Goal: Contribute content

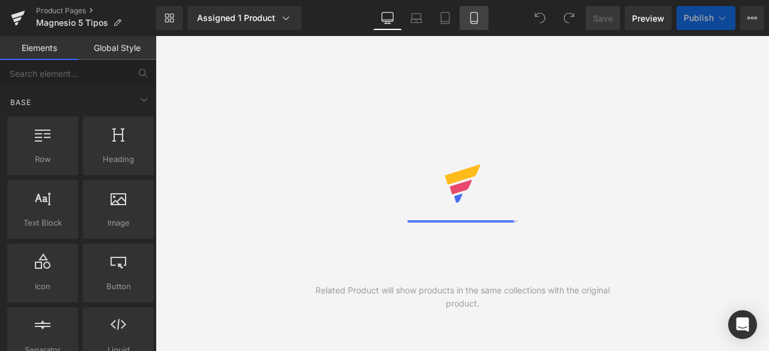
click at [472, 24] on link "Mobile" at bounding box center [473, 18] width 29 height 24
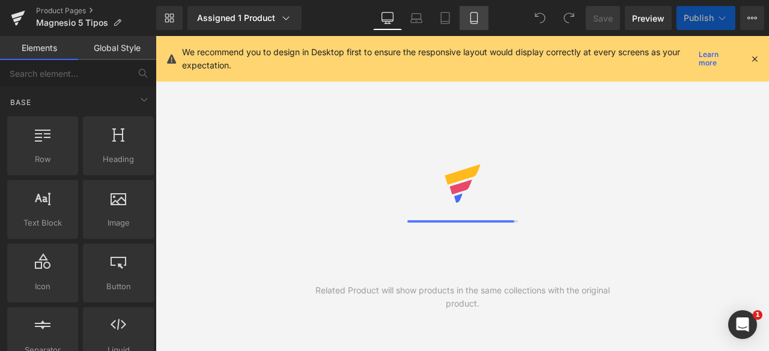
drag, startPoint x: 470, startPoint y: 24, endPoint x: 399, endPoint y: 372, distance: 355.4
click at [470, 24] on link "Mobile" at bounding box center [473, 18] width 29 height 24
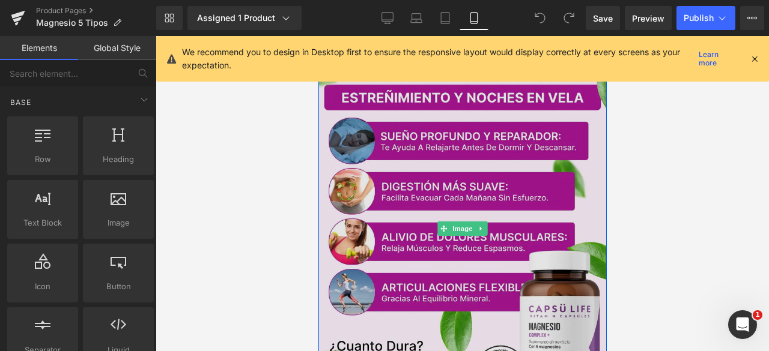
click at [447, 165] on img at bounding box center [462, 229] width 288 height 360
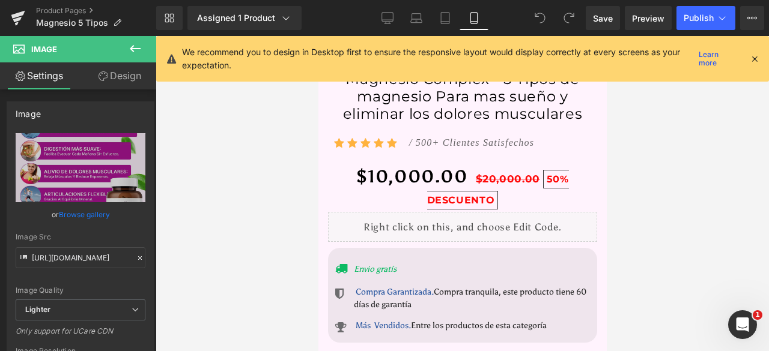
scroll to position [636, 0]
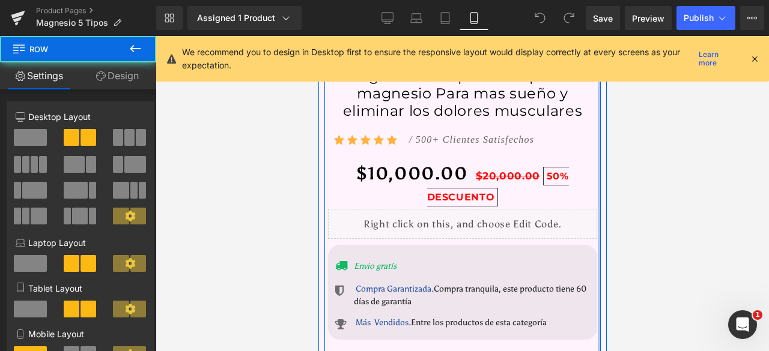
click at [597, 176] on div at bounding box center [598, 63] width 3 height 577
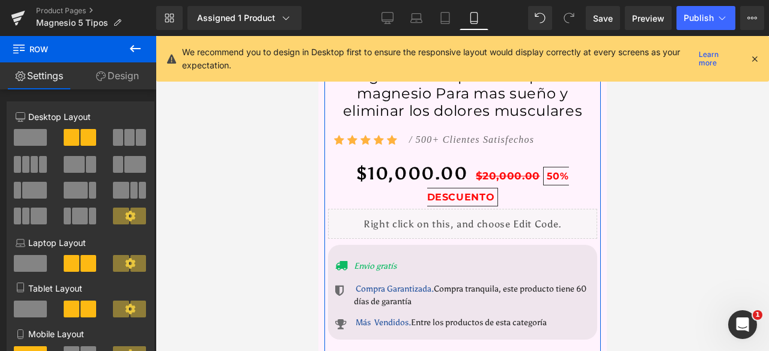
click at [114, 77] on link "Design" at bounding box center [117, 75] width 78 height 27
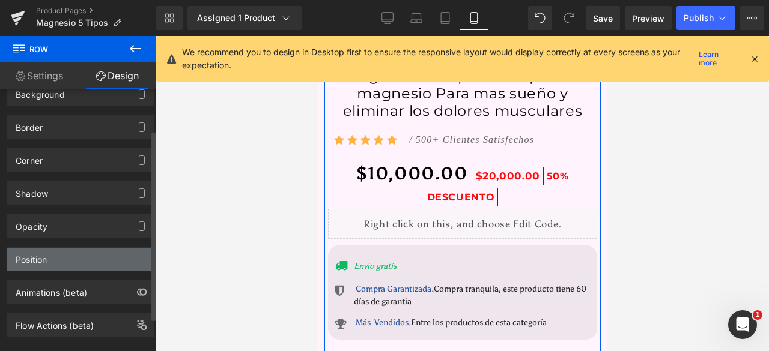
scroll to position [101, 0]
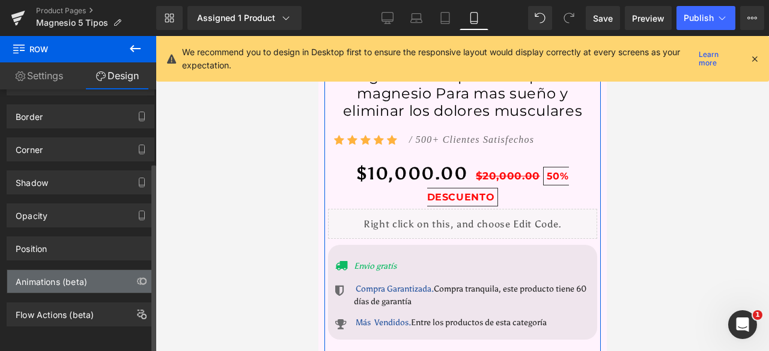
click at [98, 272] on div "Animations (beta)" at bounding box center [80, 281] width 147 height 23
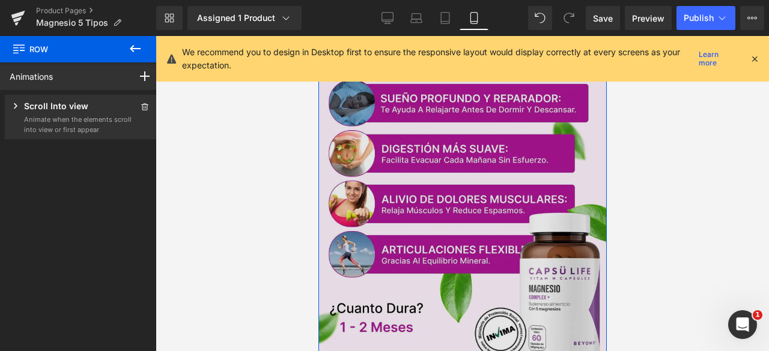
scroll to position [0, 0]
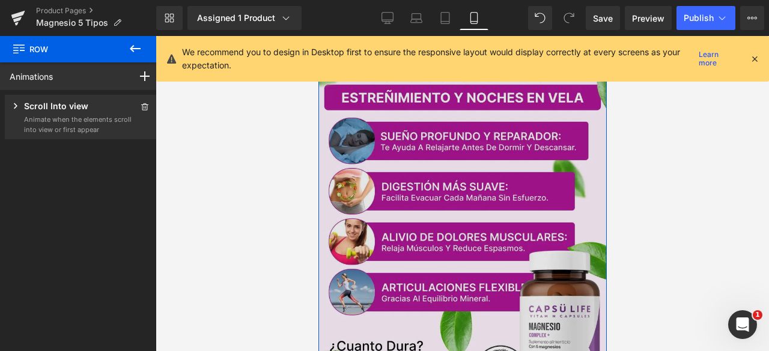
click at [474, 172] on img at bounding box center [462, 229] width 288 height 360
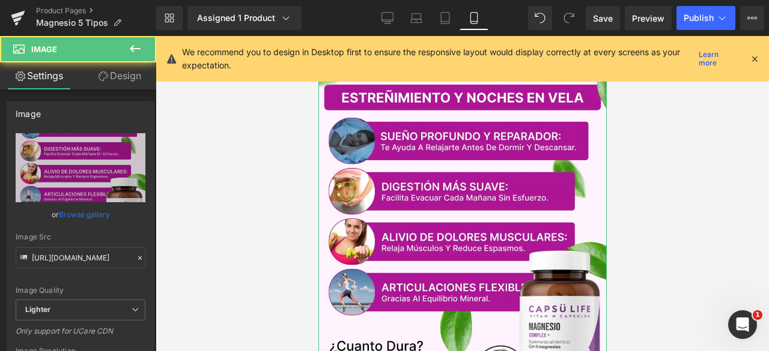
click at [127, 82] on link "Design" at bounding box center [119, 75] width 78 height 27
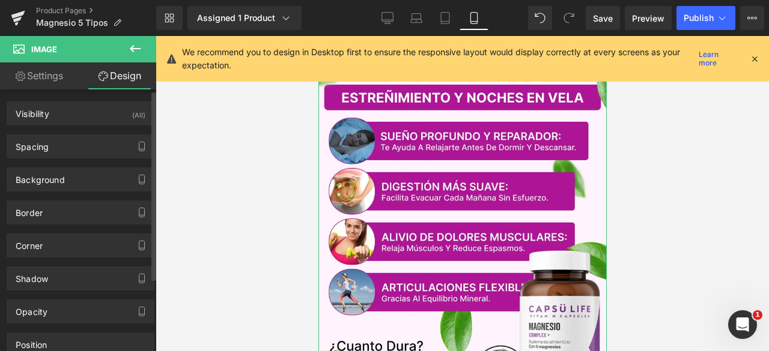
scroll to position [101, 0]
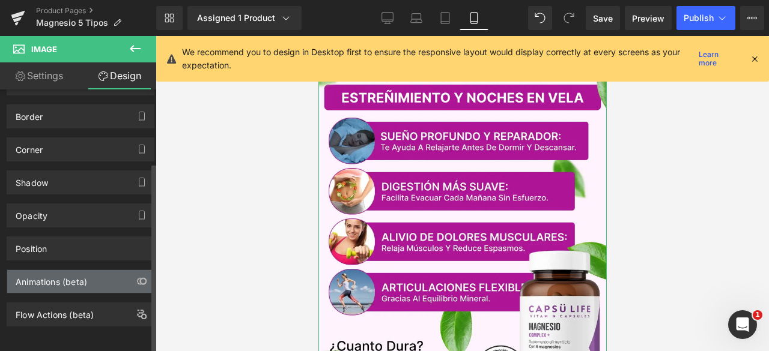
click at [105, 283] on div "Animations (beta)" at bounding box center [80, 281] width 147 height 23
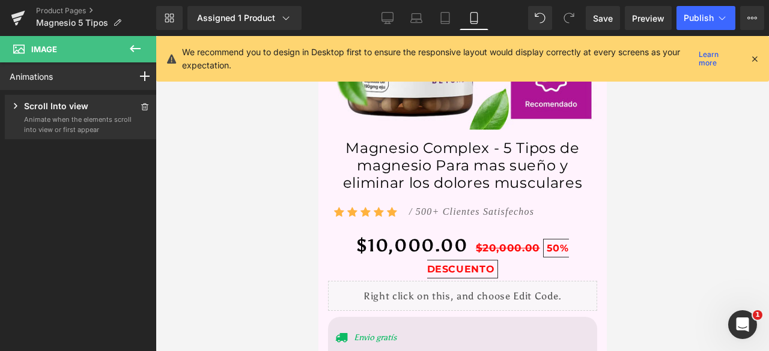
scroll to position [4144, 0]
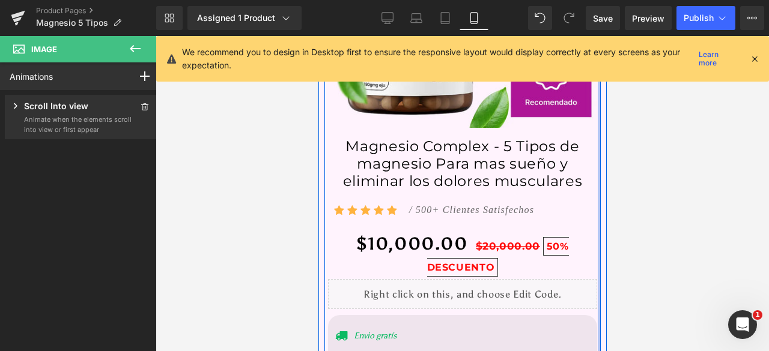
click at [597, 242] on div at bounding box center [598, 134] width 3 height 577
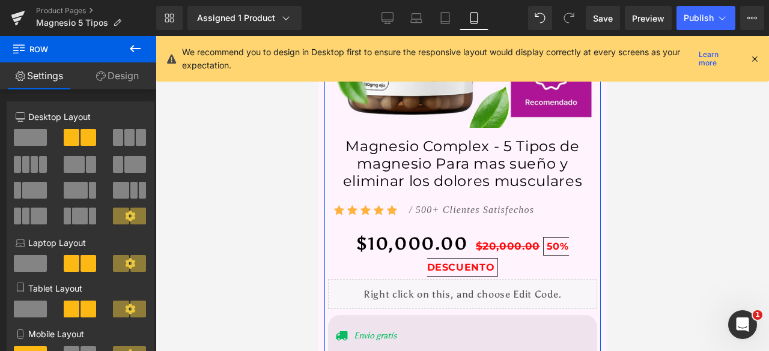
click at [131, 77] on link "Design" at bounding box center [117, 75] width 78 height 27
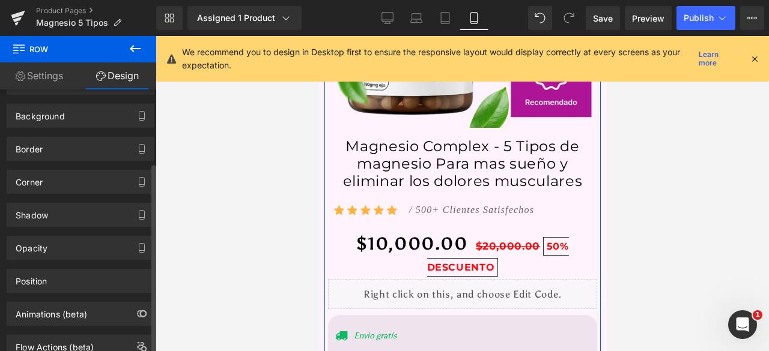
scroll to position [101, 0]
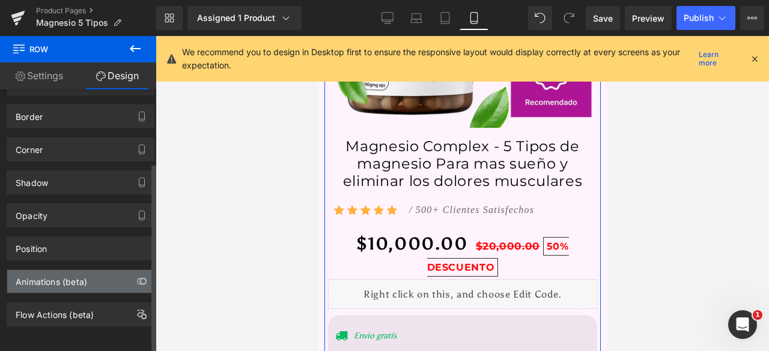
click at [71, 270] on div "Animations (beta)" at bounding box center [51, 278] width 71 height 17
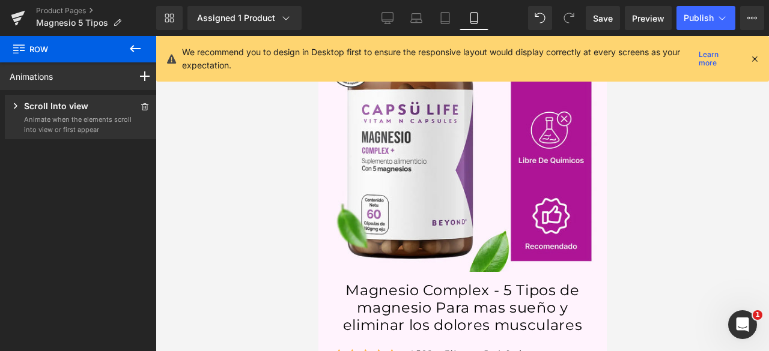
scroll to position [3699, 0]
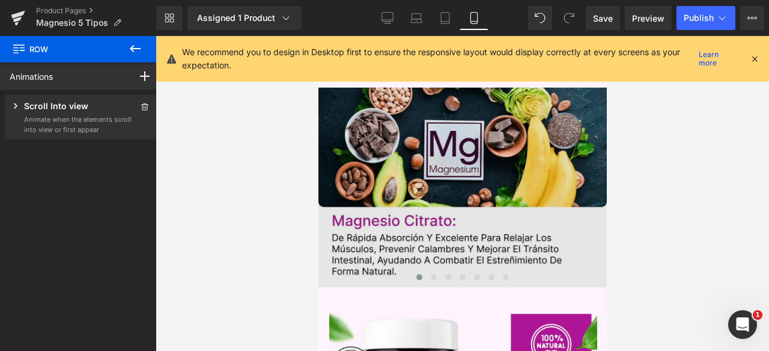
click at [573, 222] on img at bounding box center [462, 188] width 288 height 200
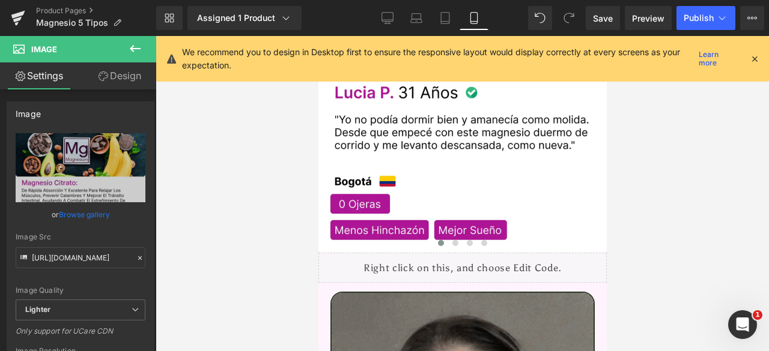
scroll to position [2883, 0]
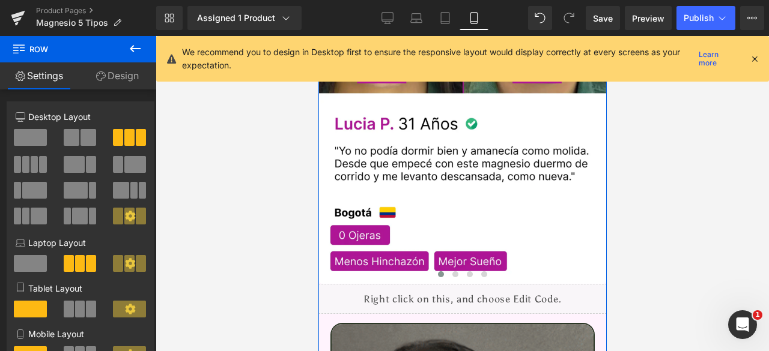
click at [130, 82] on link "Design" at bounding box center [117, 75] width 78 height 27
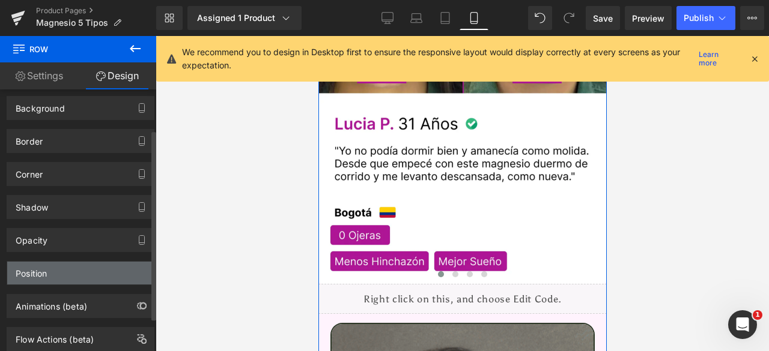
scroll to position [101, 0]
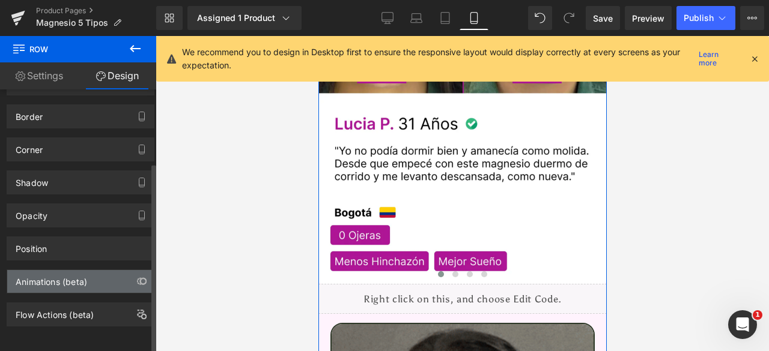
click at [94, 270] on div "Animations (beta)" at bounding box center [80, 281] width 147 height 23
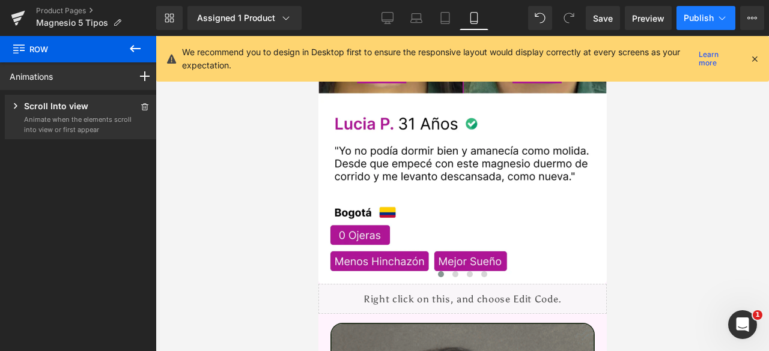
click at [688, 22] on span "Publish" at bounding box center [698, 18] width 30 height 10
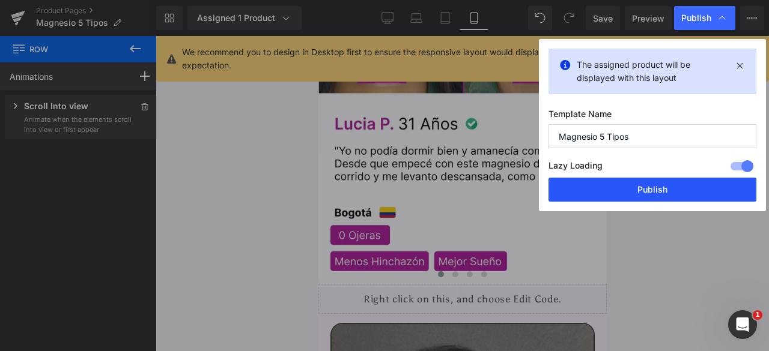
click at [638, 201] on button "Publish" at bounding box center [652, 190] width 208 height 24
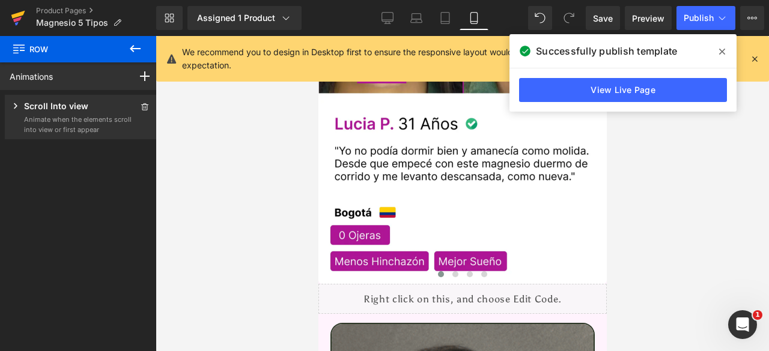
click at [16, 17] on icon at bounding box center [18, 15] width 14 height 8
